Goal: Task Accomplishment & Management: Complete application form

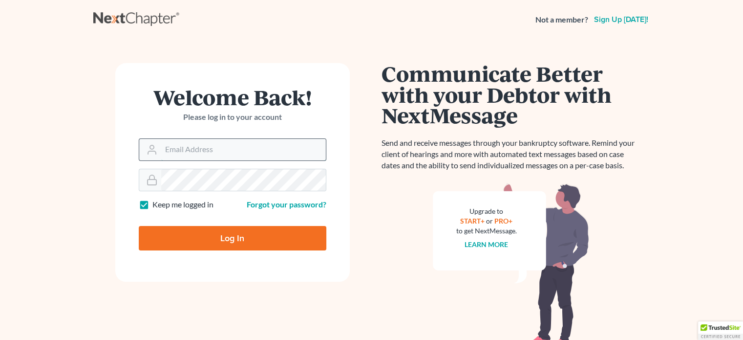
click at [212, 153] on input "Email Address" at bounding box center [243, 149] width 165 height 21
type input "[EMAIL_ADDRESS][DOMAIN_NAME]"
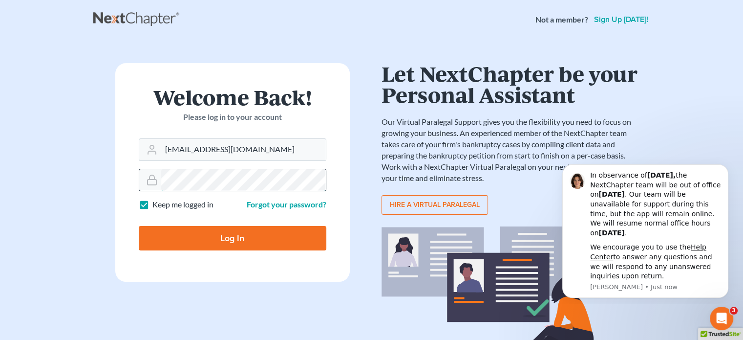
click at [139, 226] on input "Log In" at bounding box center [233, 238] width 188 height 24
type input "Thinking..."
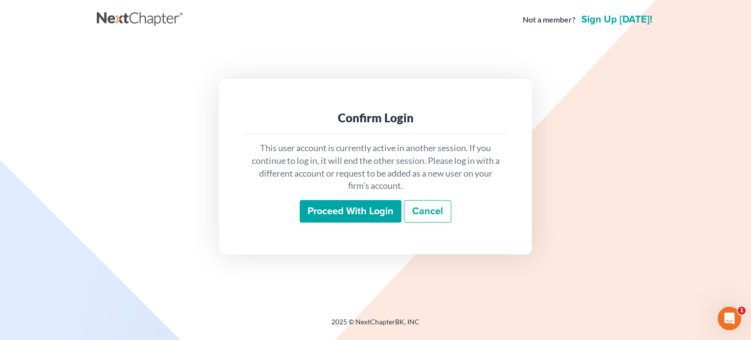
click at [337, 210] on input "Proceed with login" at bounding box center [351, 211] width 102 height 22
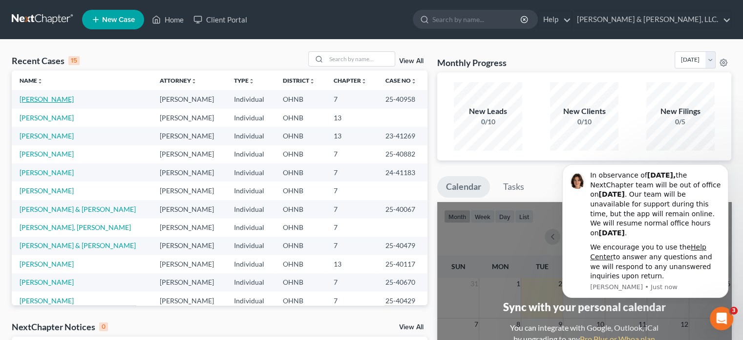
click at [42, 98] on link "[PERSON_NAME]" at bounding box center [47, 99] width 54 height 8
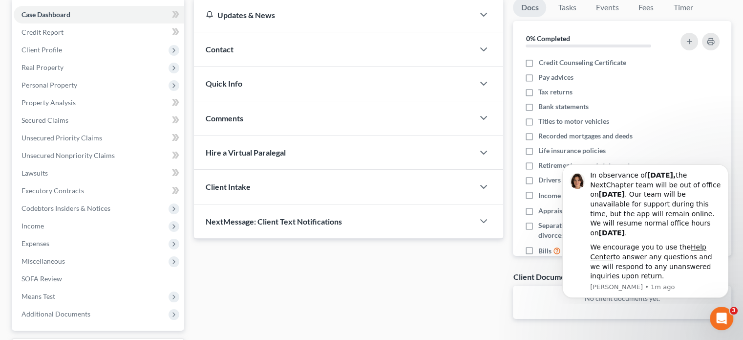
scroll to position [98, 0]
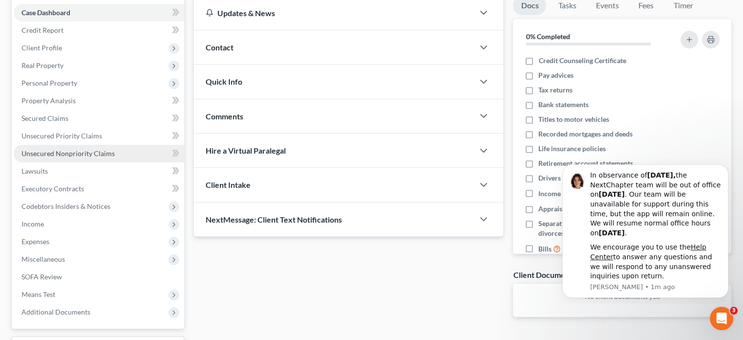
click at [61, 151] on span "Unsecured Nonpriority Claims" at bounding box center [67, 153] width 93 height 8
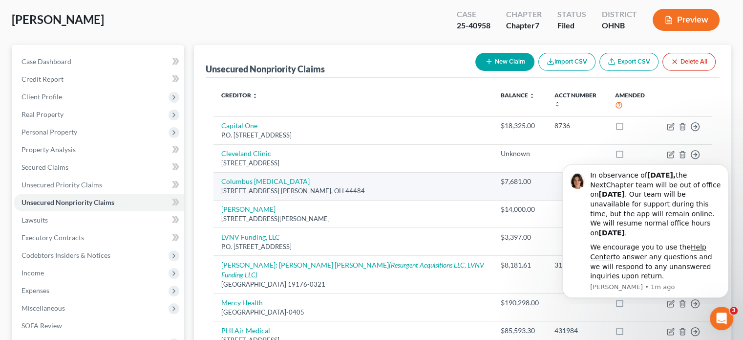
scroll to position [49, 0]
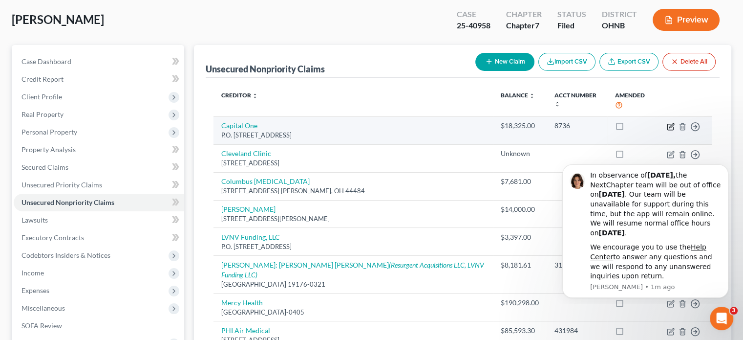
click at [670, 123] on icon "button" at bounding box center [671, 127] width 8 height 8
select select "46"
select select "2"
select select "0"
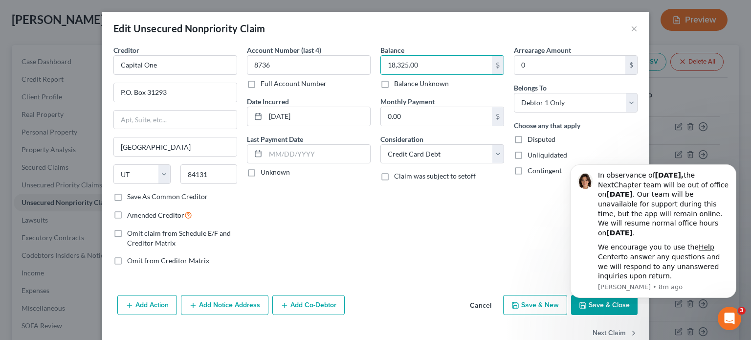
click at [385, 209] on div "Balance 18,325.00 $ Balance Unknown Balance Undetermined 18,325.00 $ Balance Un…" at bounding box center [441, 159] width 133 height 228
click at [302, 116] on input "06/11/2017" at bounding box center [317, 116] width 105 height 19
click at [364, 227] on div "Account Number (last 4) 8736 Full Account Number Date Incurred 06/11/2017 Last …" at bounding box center [308, 159] width 133 height 228
click at [420, 242] on div "Balance 18,325.00 $ Balance Unknown Balance Undetermined 18,325.00 $ Balance Un…" at bounding box center [441, 159] width 133 height 228
click at [630, 28] on button "×" at bounding box center [633, 28] width 7 height 12
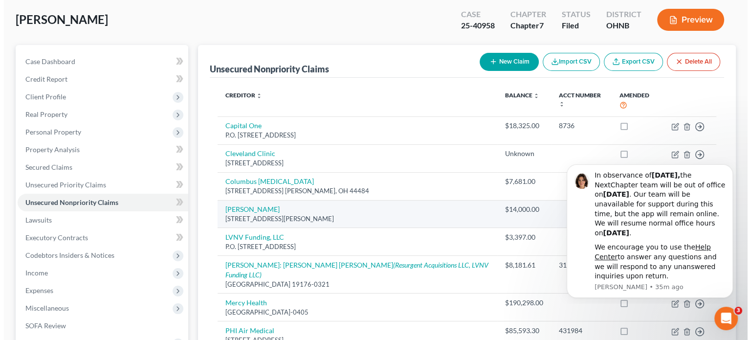
scroll to position [98, 0]
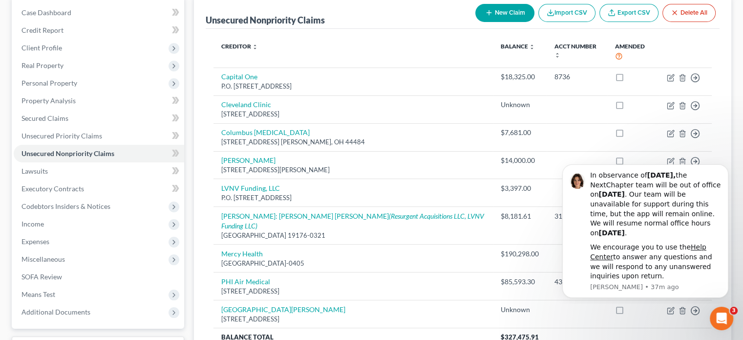
click at [503, 10] on button "New Claim" at bounding box center [504, 13] width 59 height 18
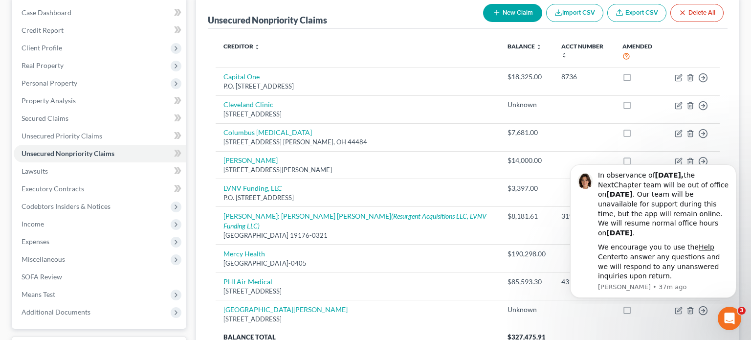
select select "0"
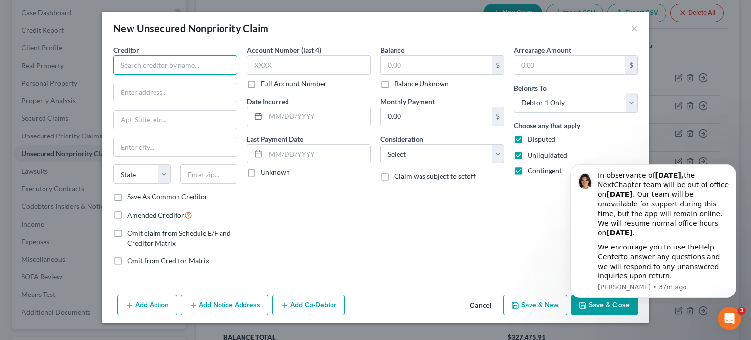
click at [167, 60] on input "text" at bounding box center [175, 65] width 124 height 20
click at [414, 30] on div "New Unsecured Nonpriority Claim ×" at bounding box center [375, 28] width 547 height 33
click at [481, 301] on button "Cancel" at bounding box center [480, 306] width 37 height 20
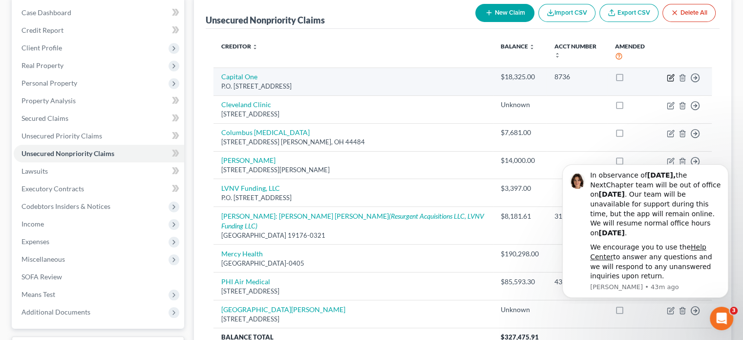
click at [672, 74] on icon "button" at bounding box center [671, 78] width 8 height 8
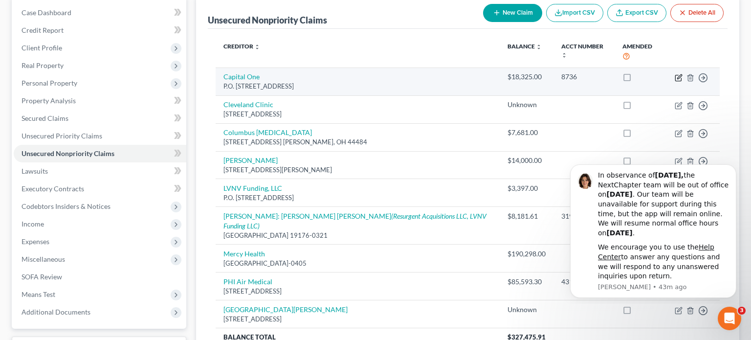
select select "46"
select select "2"
select select "0"
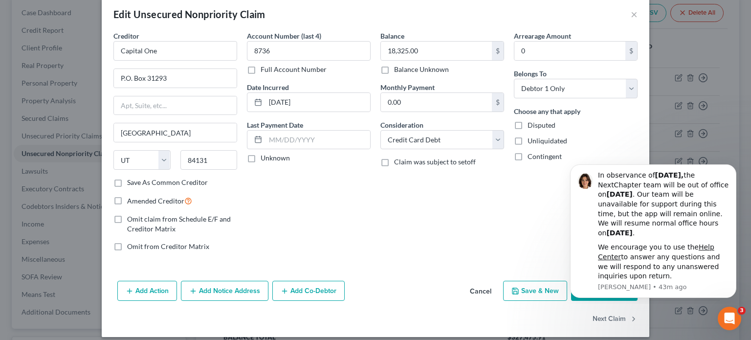
scroll to position [21, 0]
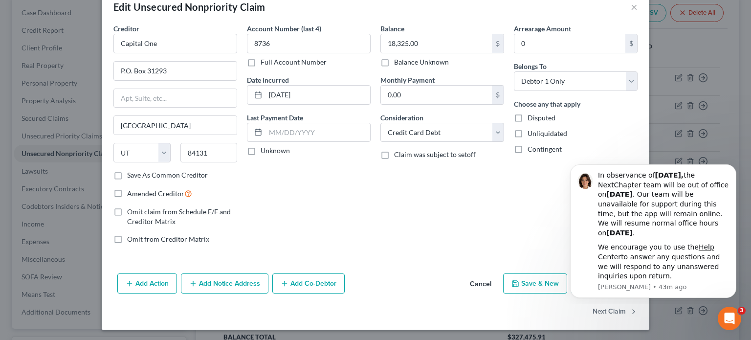
click at [474, 283] on button "Cancel" at bounding box center [480, 284] width 37 height 20
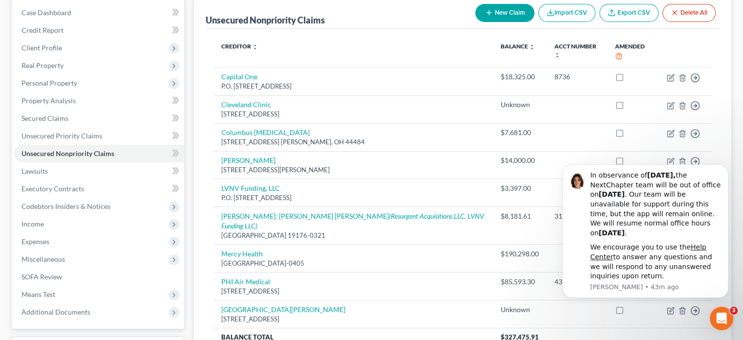
click at [506, 5] on button "New Claim" at bounding box center [504, 13] width 59 height 18
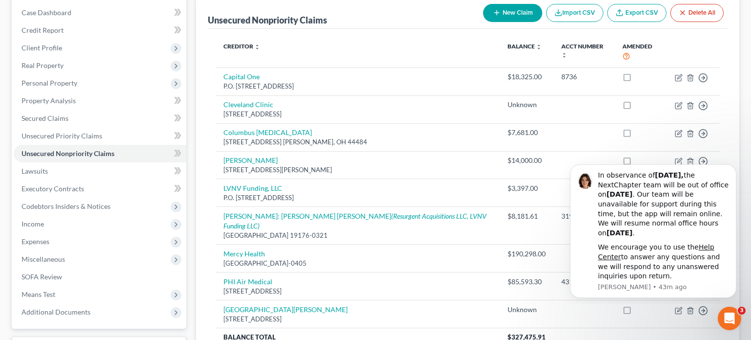
select select "0"
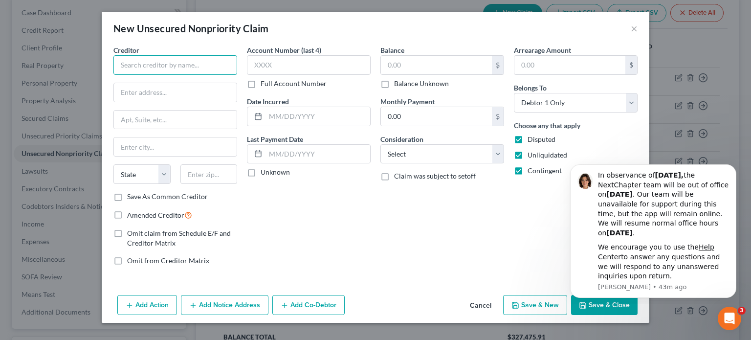
click at [128, 63] on input "text" at bounding box center [175, 65] width 124 height 20
type input "Capital One NA Successor by Merger"
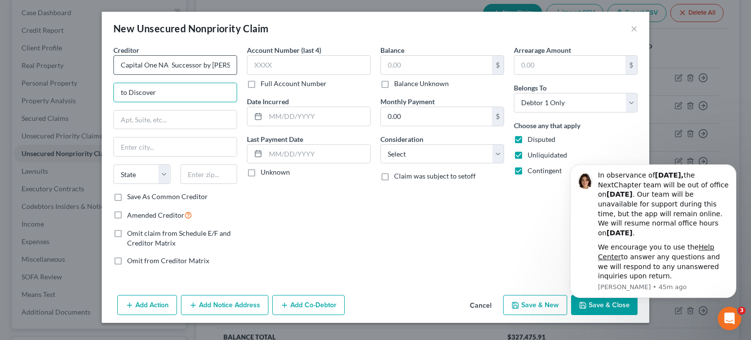
type input "to Discover"
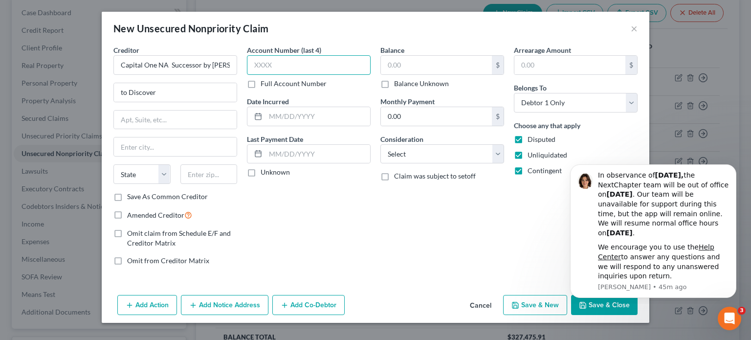
click at [265, 62] on input "text" at bounding box center [309, 65] width 124 height 20
click at [256, 116] on icon at bounding box center [258, 116] width 8 height 8
click at [268, 114] on input "text" at bounding box center [317, 116] width 105 height 19
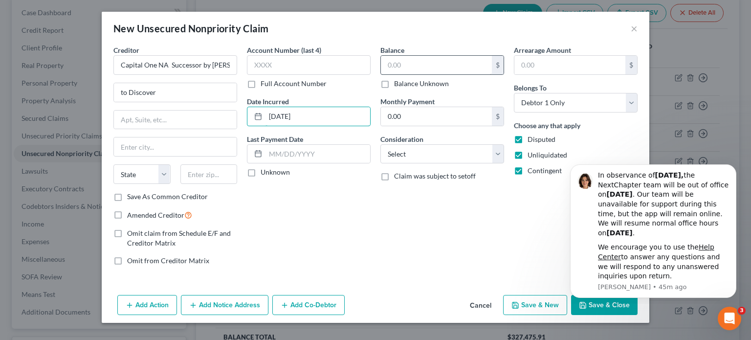
type input "05/15/2019"
click at [387, 62] on input "text" at bounding box center [436, 65] width 111 height 19
type input "19,997.00"
click at [428, 255] on div "Balance 19,997.00 $ Balance Unknown Balance Undetermined 19,997.00 $ Balance Un…" at bounding box center [441, 159] width 133 height 228
click at [494, 154] on select "Select Cable / Satellite Services Collection Agency Credit Card Debt Debt Couns…" at bounding box center [442, 154] width 124 height 20
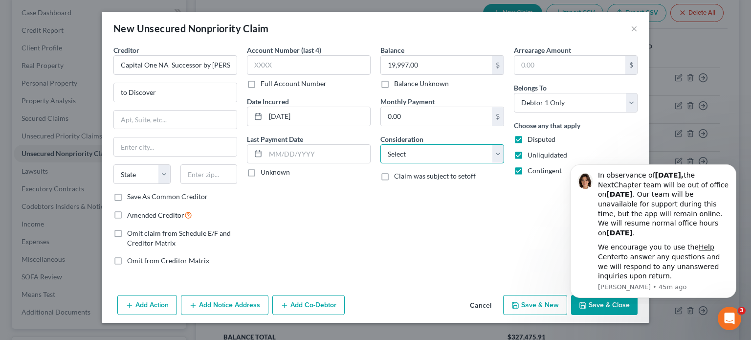
select select "2"
click at [380, 144] on select "Select Cable / Satellite Services Collection Agency Credit Card Debt Debt Couns…" at bounding box center [442, 154] width 124 height 20
click at [300, 236] on div "Account Number (last 4) Full Account Number Date Incurred 05/15/2019 Last Payme…" at bounding box center [308, 159] width 133 height 228
click at [121, 119] on input "text" at bounding box center [175, 119] width 123 height 19
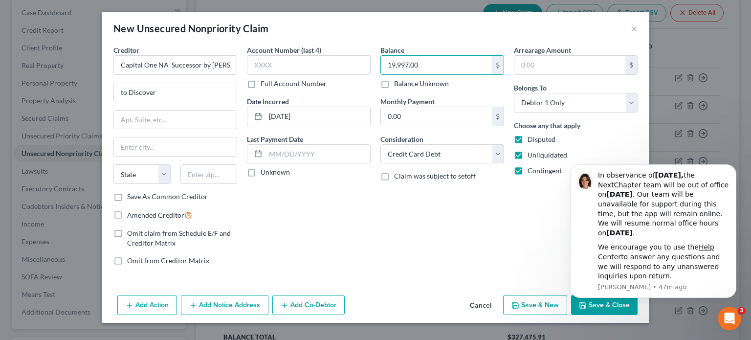
click at [364, 204] on div "Account Number (last 4) Full Account Number Date Incurred 05/15/2019 Last Payme…" at bounding box center [308, 159] width 133 height 228
click at [236, 301] on button "Add Notice Address" at bounding box center [224, 305] width 87 height 21
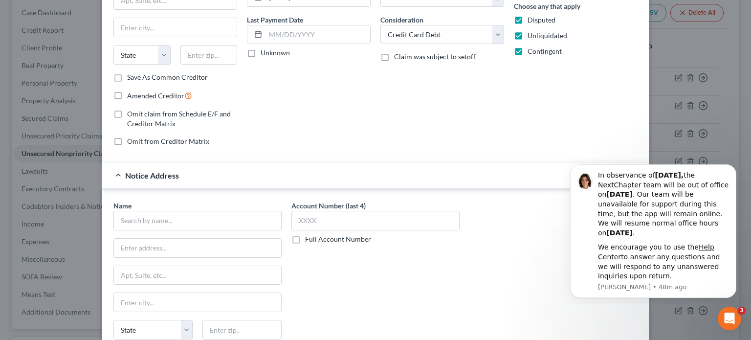
scroll to position [147, 0]
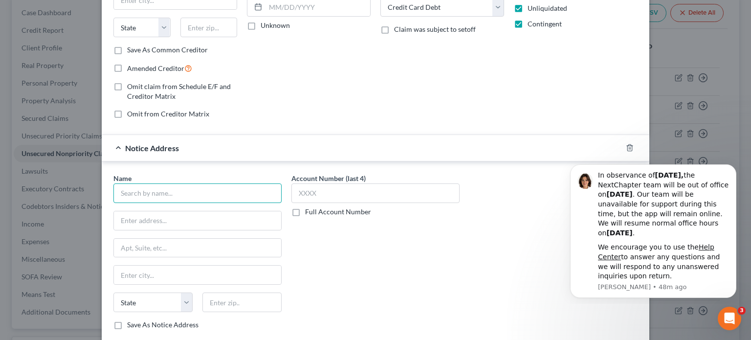
click at [129, 193] on input "text" at bounding box center [197, 193] width 168 height 20
type input "Grant Marshall (105137)"
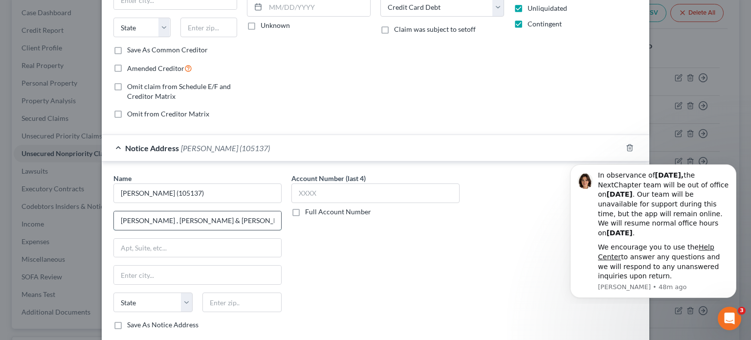
click at [144, 219] on input "Weltman , Weinberg & Reis, Co. L.P.A." at bounding box center [197, 220] width 167 height 19
type input "Weltman, Weinberg & Reis, Co. L.P.A."
click at [150, 243] on input "text" at bounding box center [197, 247] width 167 height 19
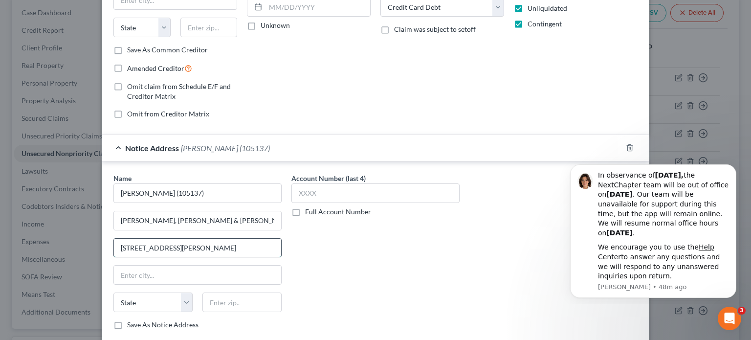
type input "5990 West Clark Rd., Suite 200"
select select "36"
type input "44131"
click at [176, 277] on input "text" at bounding box center [197, 274] width 167 height 19
type input "Independence"
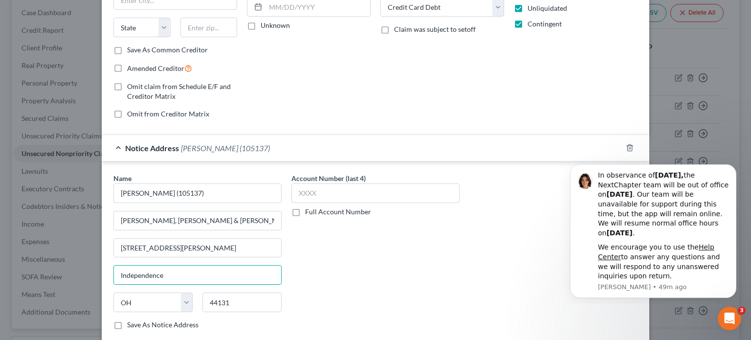
click at [434, 250] on div "Account Number (last 4) Full Account Number" at bounding box center [375, 255] width 178 height 164
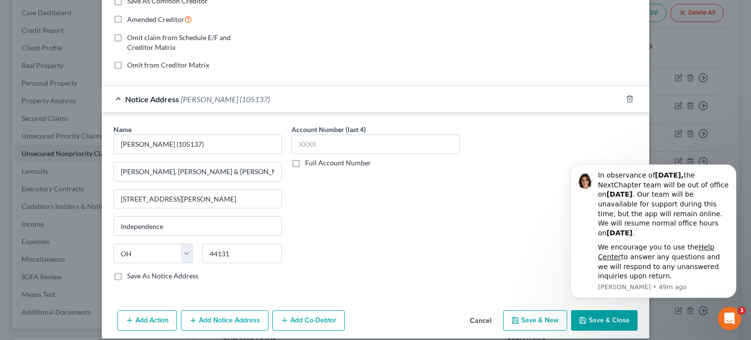
drag, startPoint x: 114, startPoint y: 273, endPoint x: 186, endPoint y: 278, distance: 72.0
click at [127, 274] on label "Save As Notice Address" at bounding box center [162, 276] width 71 height 10
click at [131, 274] on input "Save As Notice Address" at bounding box center [134, 274] width 6 height 6
checkbox input "true"
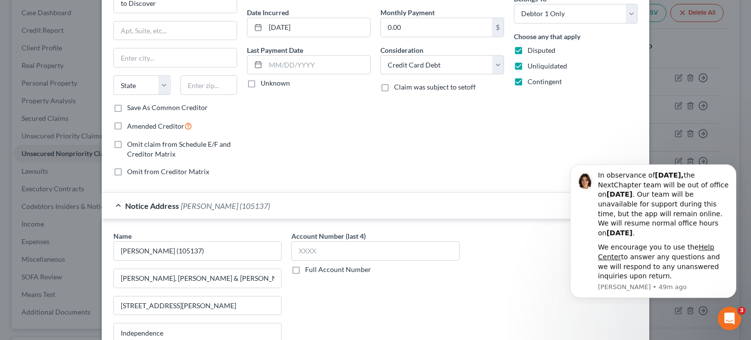
scroll to position [0, 0]
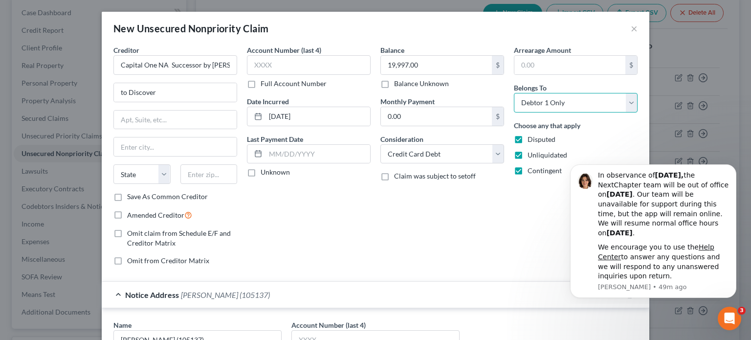
click at [540, 105] on select "Select Debtor 1 Only Debtor 2 Only Debtor 1 And Debtor 2 Only At Least One Of T…" at bounding box center [576, 103] width 124 height 20
click at [457, 238] on div "Balance 19,997.00 $ Balance Unknown Balance Undetermined 19,997.00 $ Balance Un…" at bounding box center [441, 159] width 133 height 228
click at [145, 121] on input "text" at bounding box center [175, 119] width 123 height 19
click at [466, 236] on div "Balance 19,997.00 $ Balance Unknown Balance Undetermined 19,997.00 $ Balance Un…" at bounding box center [441, 159] width 133 height 228
click at [141, 121] on input "text" at bounding box center [175, 119] width 123 height 19
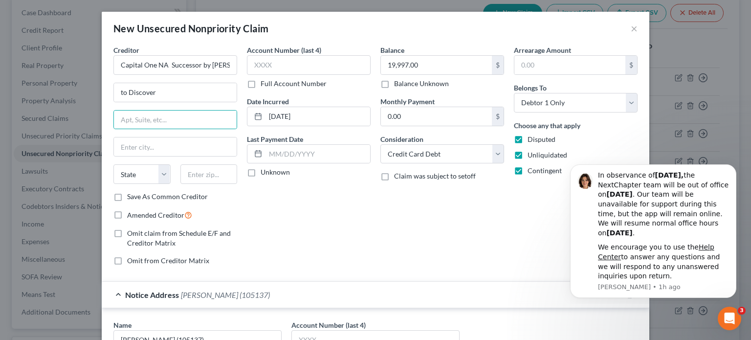
click at [423, 230] on div "Balance 19,997.00 $ Balance Unknown Balance Undetermined 19,997.00 $ Balance Un…" at bounding box center [441, 159] width 133 height 228
click at [124, 115] on input "text" at bounding box center [175, 119] width 123 height 19
click at [410, 244] on div "Balance 19,997.00 $ Balance Unknown Balance Undetermined 19,997.00 $ Balance Un…" at bounding box center [441, 159] width 133 height 228
click at [128, 119] on input "text" at bounding box center [175, 119] width 123 height 19
click at [133, 122] on input "text" at bounding box center [175, 119] width 123 height 19
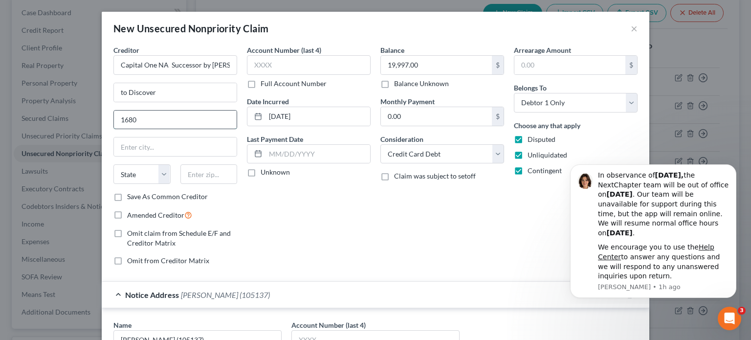
scroll to position [49, 0]
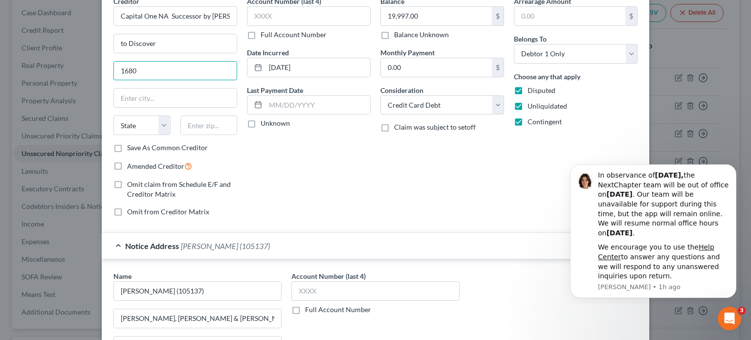
type input "1680 Capital One Drive"
click at [148, 129] on select "State AL AK AR AZ CA CO CT DE DC FL GA GU HI ID IL IN IA KS KY LA ME MD MA MI M…" at bounding box center [141, 125] width 57 height 20
select select "48"
drag, startPoint x: 203, startPoint y: 110, endPoint x: 203, endPoint y: 116, distance: 5.4
click at [203, 113] on div "Creditor * Capital One NA Successor by Merger to Discover 1680 Capital One Driv…" at bounding box center [175, 69] width 124 height 147
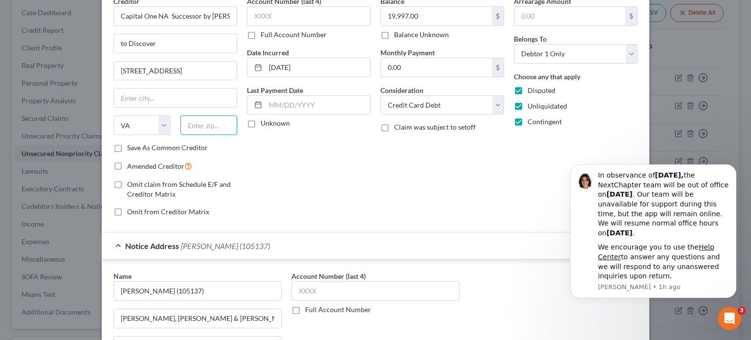
click at [202, 124] on input "text" at bounding box center [208, 125] width 57 height 20
type input "22102"
click at [192, 95] on input "text" at bounding box center [175, 97] width 123 height 19
type input "McLean"
click at [401, 205] on div "Balance 19,997.00 $ Balance Unknown Balance Undetermined 19,997.00 $ Balance Un…" at bounding box center [441, 110] width 133 height 228
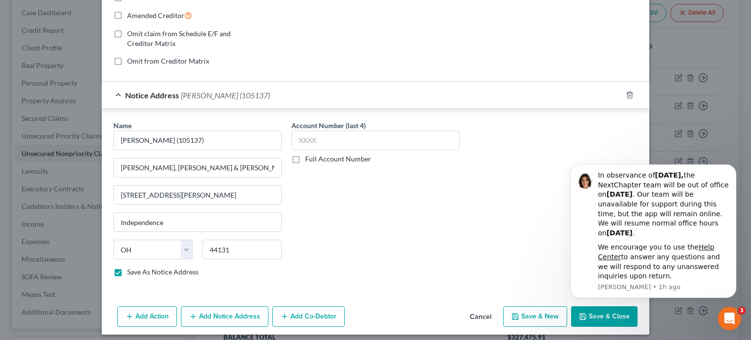
scroll to position [203, 0]
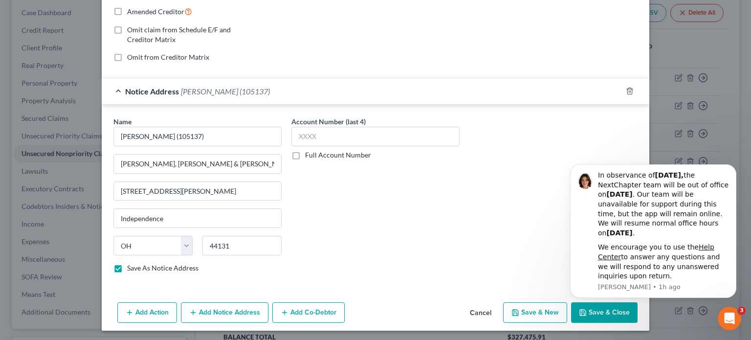
click at [225, 308] on button "Add Notice Address" at bounding box center [224, 312] width 87 height 21
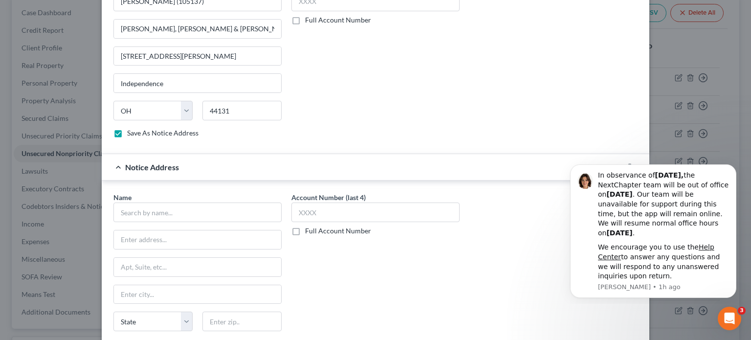
scroll to position [350, 0]
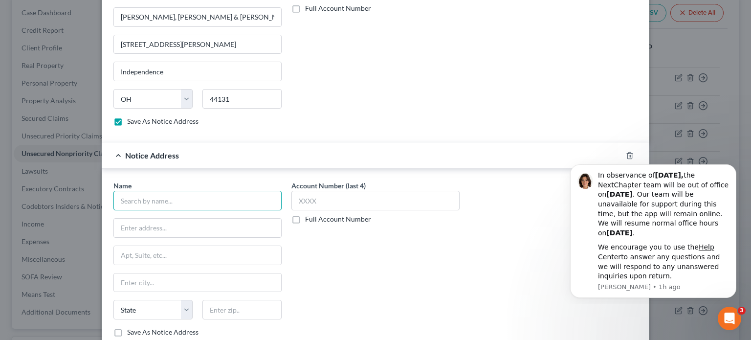
click at [137, 198] on input "text" at bounding box center [197, 201] width 168 height 20
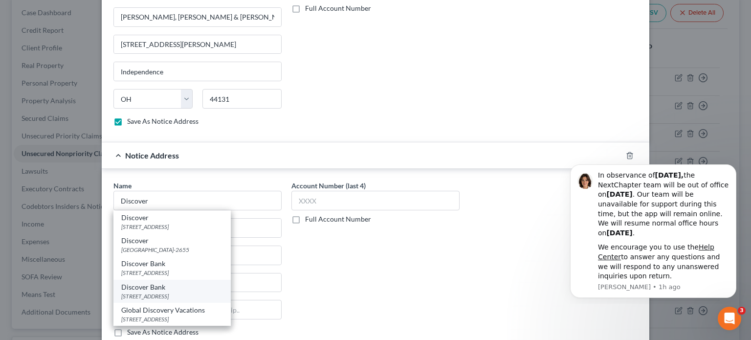
click at [212, 295] on div "PO Box 84130, Salt Lake City, UT 84130" at bounding box center [172, 296] width 102 height 8
type input "Discover Bank"
type input "PO Box 84130"
type input "Salt Lake City"
select select "46"
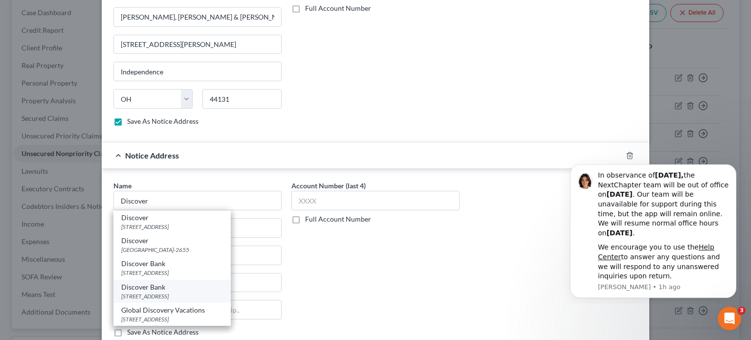
type input "84130"
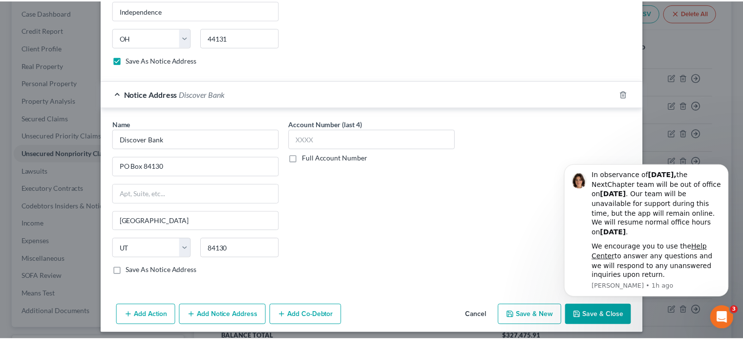
scroll to position [412, 0]
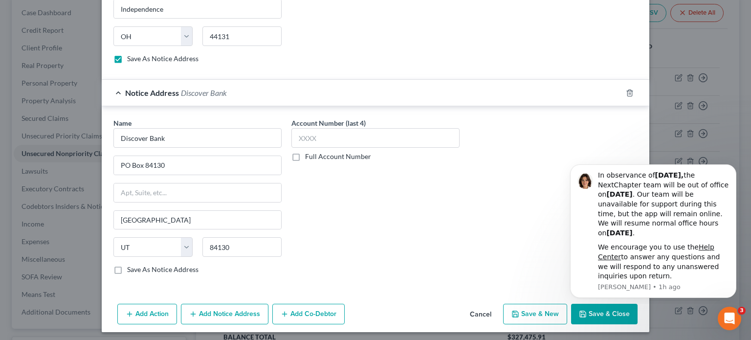
click at [596, 309] on button "Save & Close" at bounding box center [604, 313] width 66 height 21
checkbox input "false"
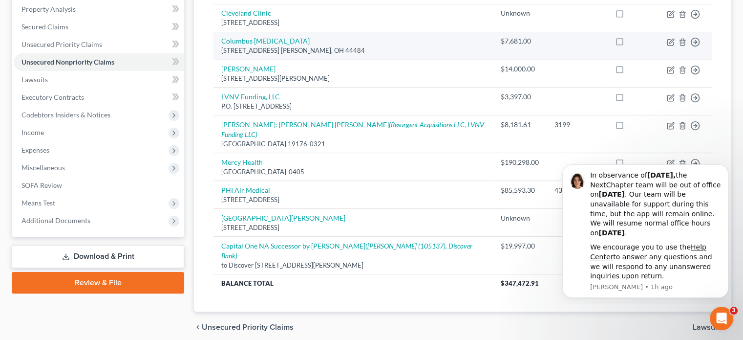
scroll to position [195, 0]
